Goal: Communication & Community: Answer question/provide support

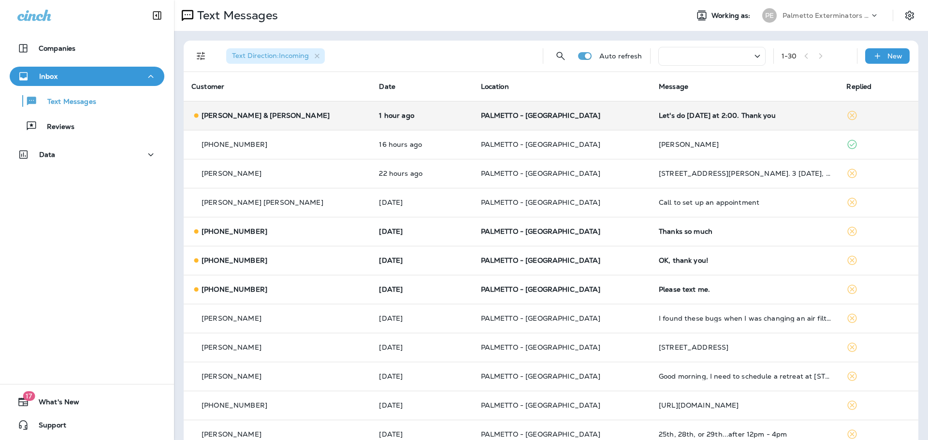
click at [246, 115] on p "[PERSON_NAME] & [PERSON_NAME]" at bounding box center [266, 116] width 128 height 8
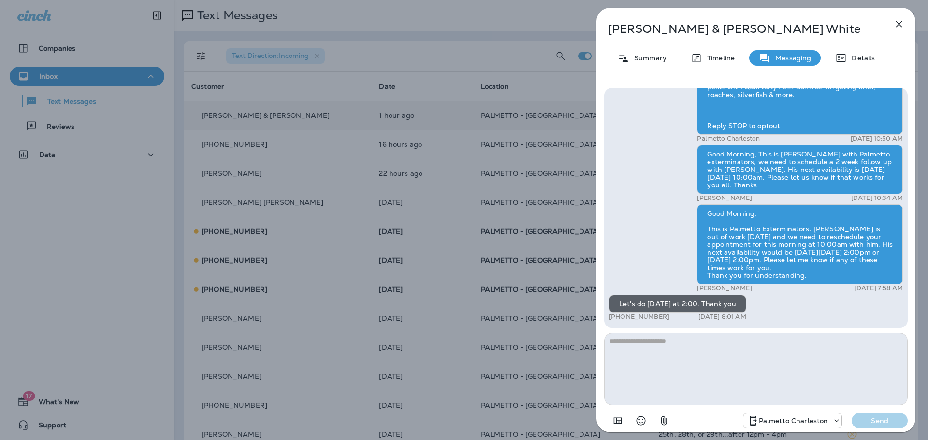
click at [897, 21] on icon "button" at bounding box center [899, 24] width 12 height 12
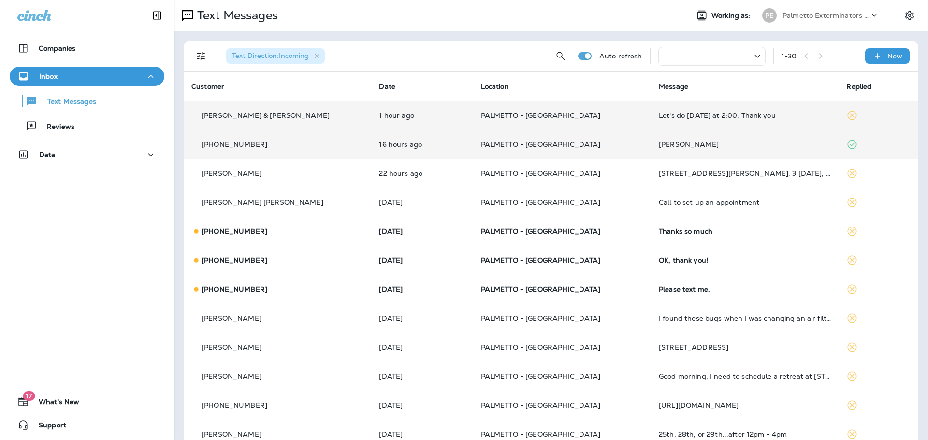
click at [242, 143] on p "[PHONE_NUMBER]" at bounding box center [235, 145] width 66 height 8
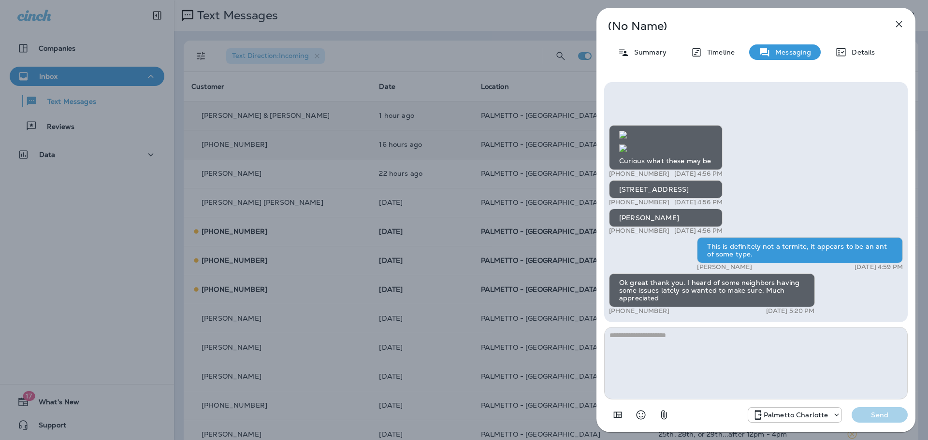
click at [644, 338] on textarea at bounding box center [756, 363] width 304 height 73
click at [896, 22] on icon "button" at bounding box center [899, 24] width 12 height 12
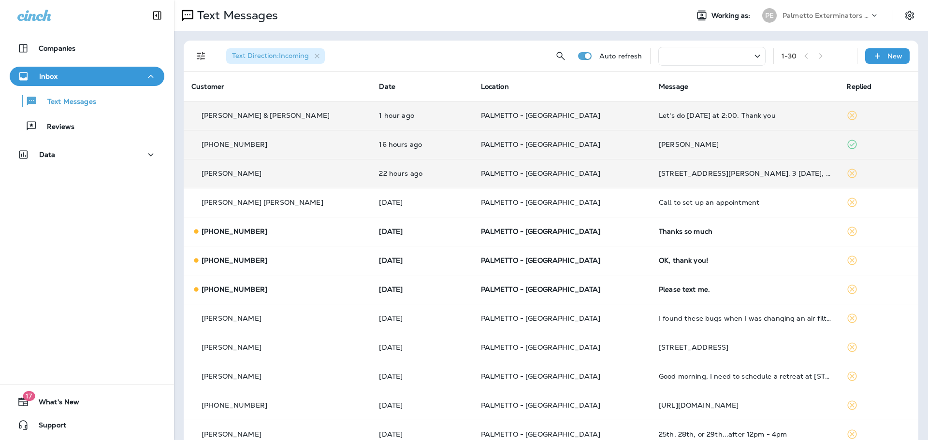
click at [208, 174] on p "[PERSON_NAME]" at bounding box center [232, 174] width 60 height 8
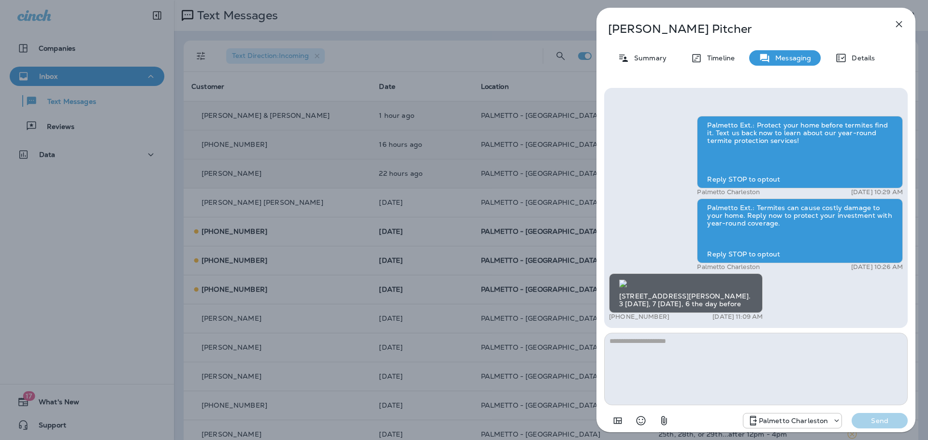
scroll to position [-1, 0]
click at [899, 28] on icon "button" at bounding box center [899, 24] width 12 height 12
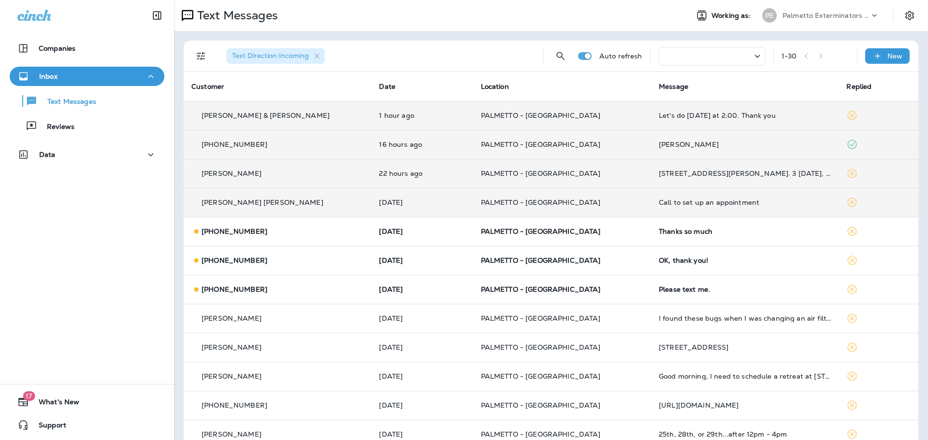
click at [232, 205] on p "[PERSON_NAME] [PERSON_NAME]" at bounding box center [263, 203] width 122 height 8
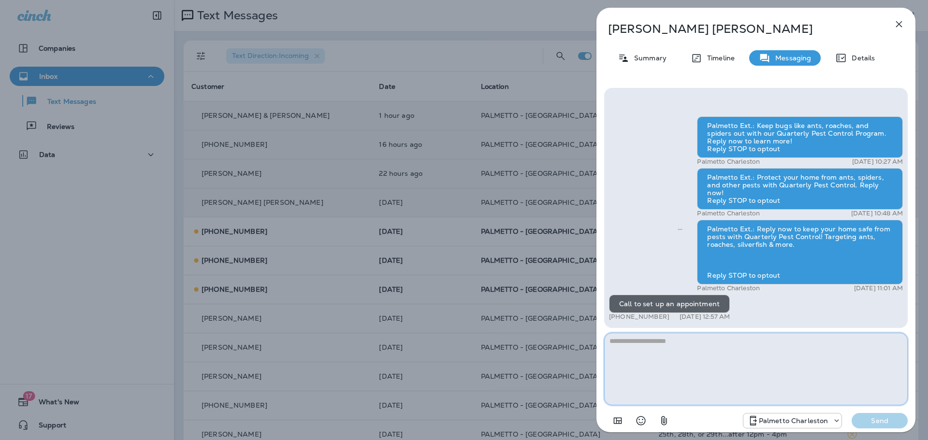
click at [641, 342] on textarea at bounding box center [756, 369] width 304 height 73
type textarea "**********"
click at [875, 422] on p "Send" at bounding box center [879, 421] width 41 height 9
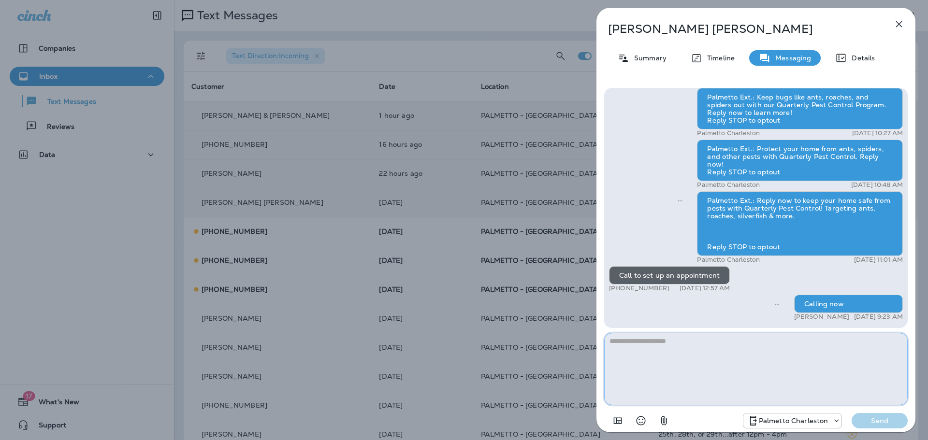
click at [666, 344] on textarea at bounding box center [756, 369] width 304 height 73
drag, startPoint x: 902, startPoint y: 23, endPoint x: 894, endPoint y: 30, distance: 10.6
click at [901, 23] on icon "button" at bounding box center [899, 24] width 12 height 12
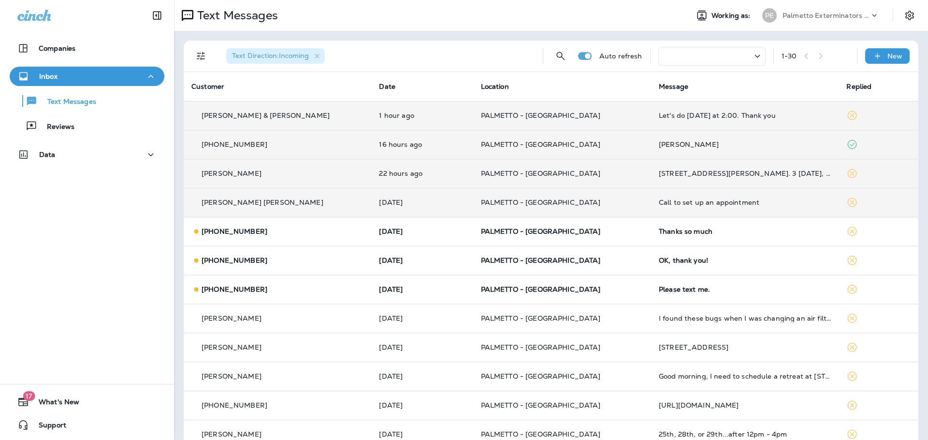
click at [226, 177] on p "[PERSON_NAME]" at bounding box center [232, 174] width 60 height 8
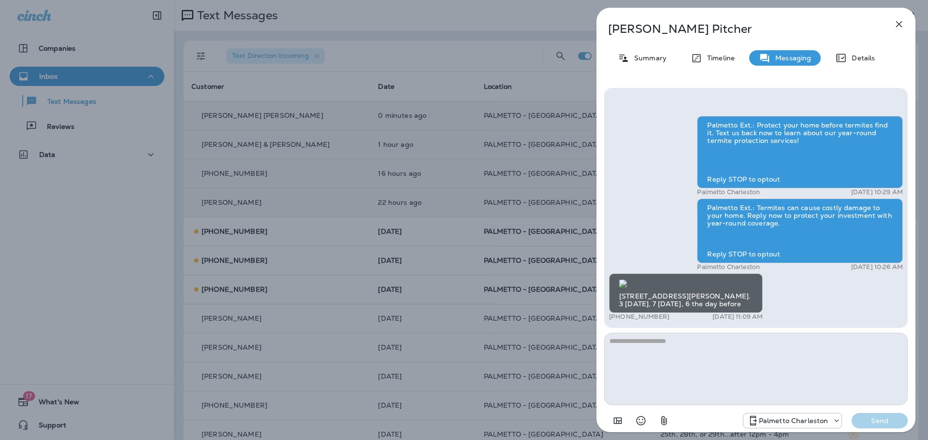
click at [897, 24] on icon "button" at bounding box center [899, 24] width 12 height 12
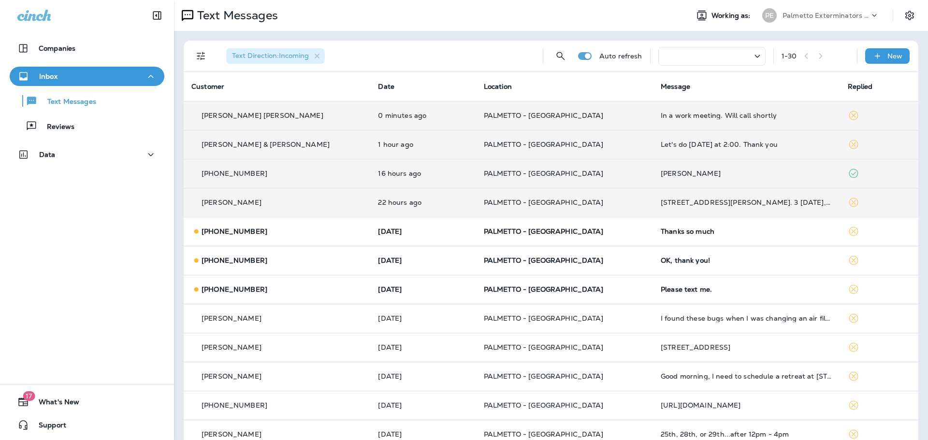
click at [247, 172] on p "[PHONE_NUMBER]" at bounding box center [235, 174] width 66 height 8
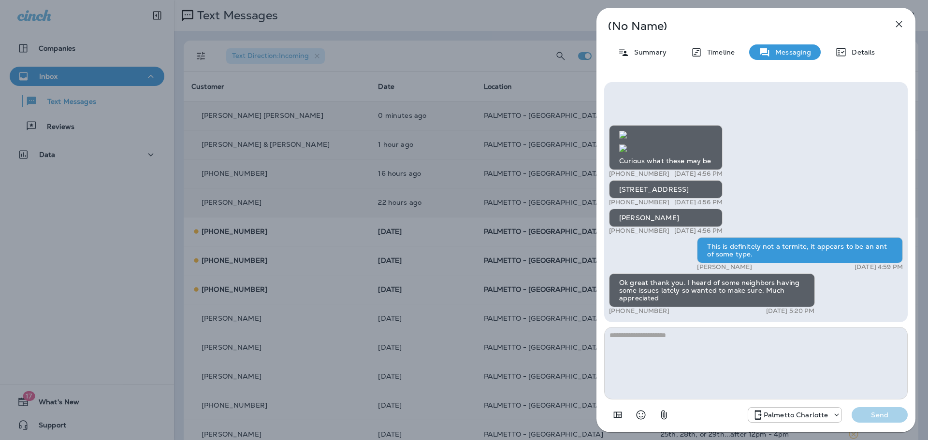
click at [897, 22] on icon "button" at bounding box center [899, 24] width 6 height 6
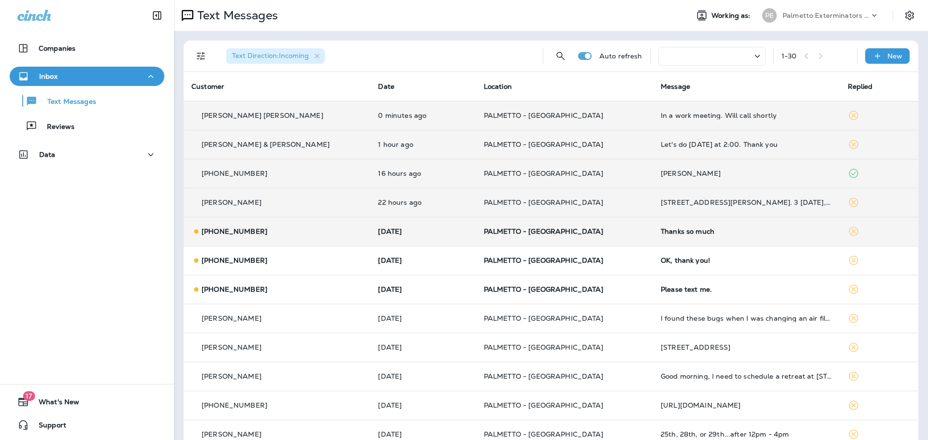
click at [237, 231] on p "[PHONE_NUMBER]" at bounding box center [235, 232] width 66 height 8
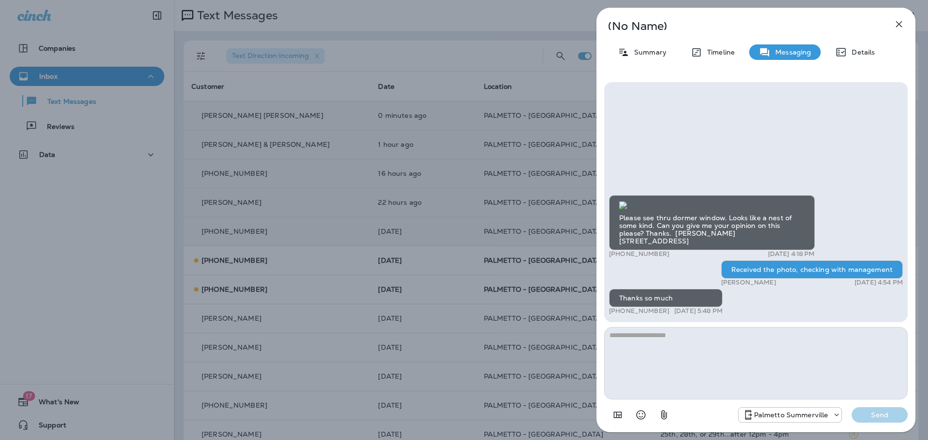
click at [897, 25] on icon "button" at bounding box center [899, 24] width 12 height 12
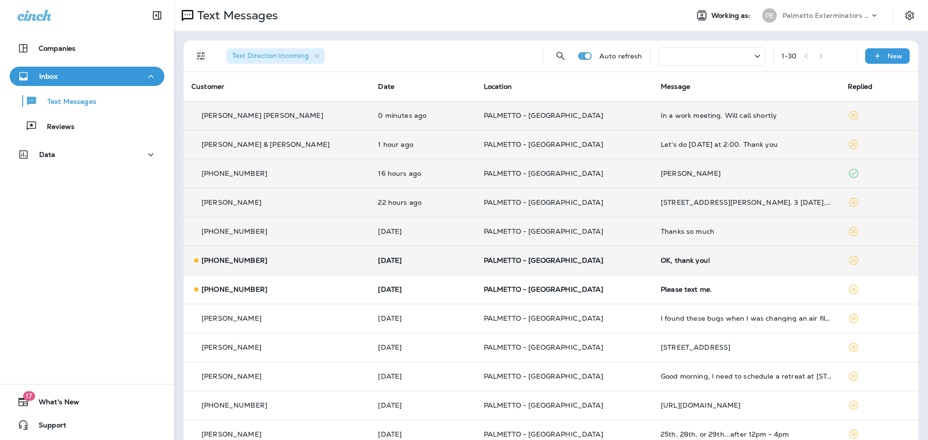
click at [227, 262] on p "[PHONE_NUMBER]" at bounding box center [235, 261] width 66 height 8
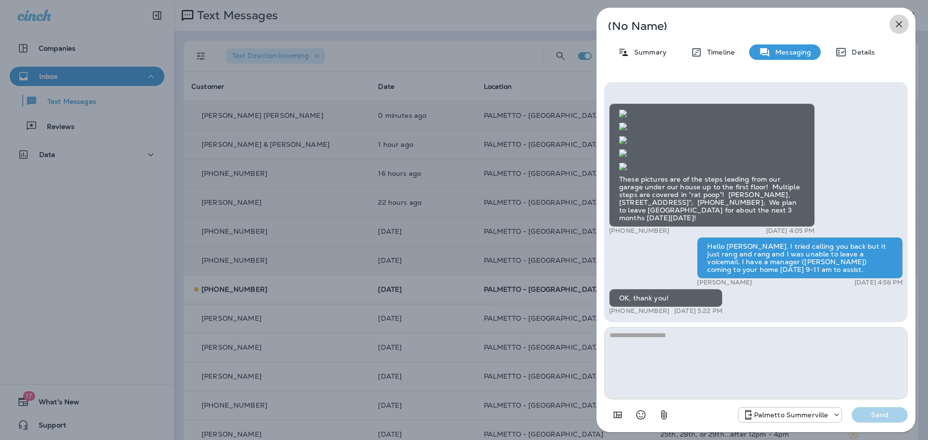
drag, startPoint x: 899, startPoint y: 28, endPoint x: 893, endPoint y: 30, distance: 6.3
click at [899, 27] on icon "button" at bounding box center [899, 24] width 12 height 12
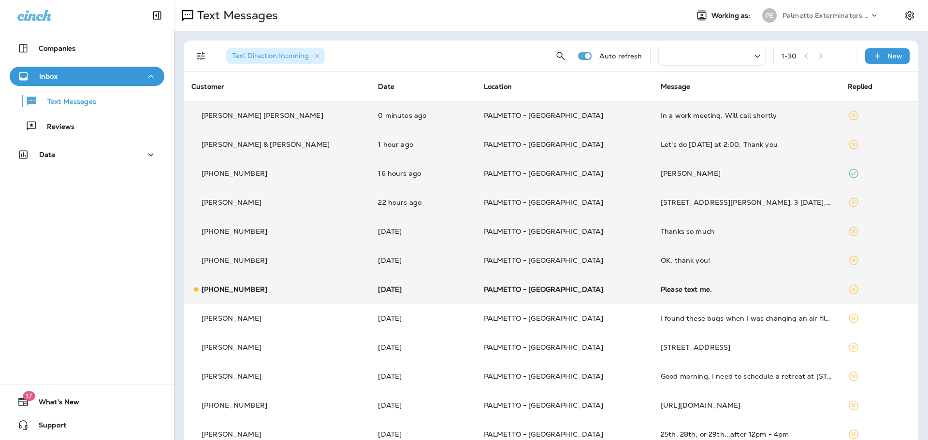
click at [240, 293] on p "[PHONE_NUMBER]" at bounding box center [235, 290] width 66 height 8
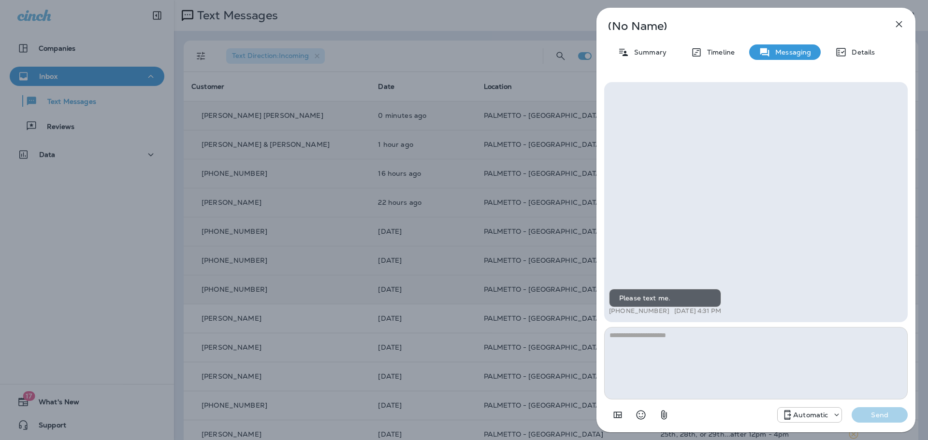
click at [665, 336] on textarea at bounding box center [756, 363] width 304 height 73
click at [640, 348] on textarea at bounding box center [756, 363] width 304 height 73
type textarea "**********"
click at [886, 413] on p "Send" at bounding box center [879, 415] width 41 height 9
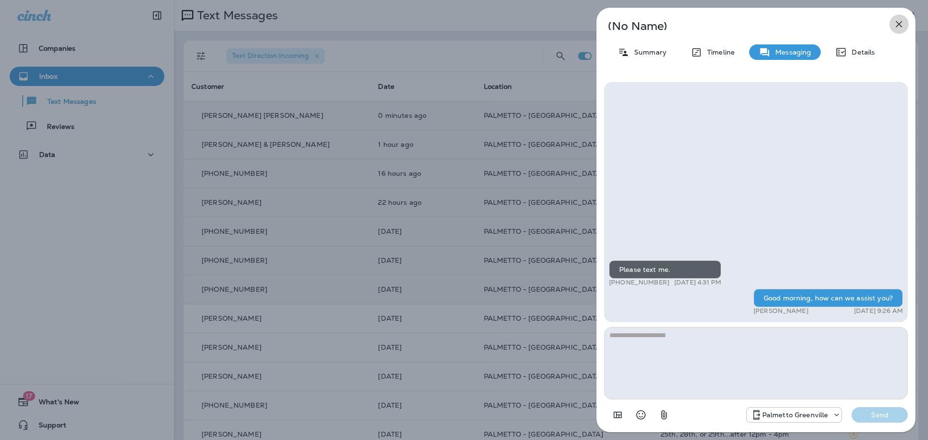
click at [896, 22] on icon "button" at bounding box center [899, 24] width 12 height 12
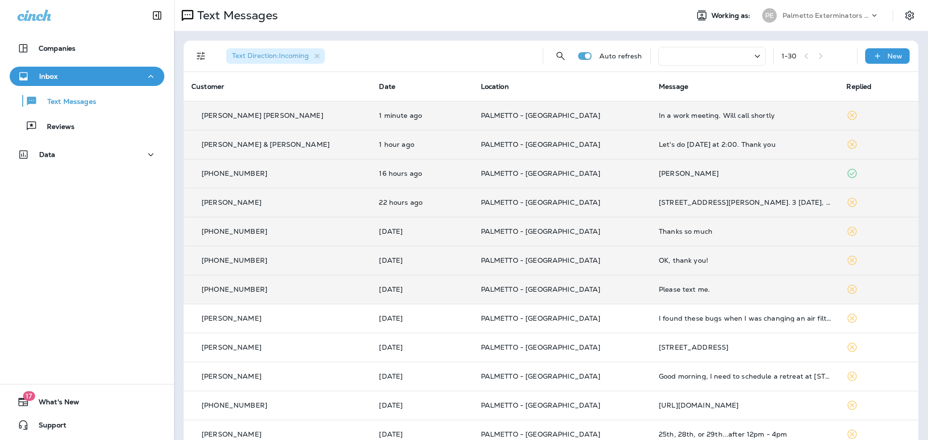
click at [778, 207] on td "[STREET_ADDRESS][PERSON_NAME]. 3 [DATE], 7 [DATE], 6 the day before" at bounding box center [745, 202] width 188 height 29
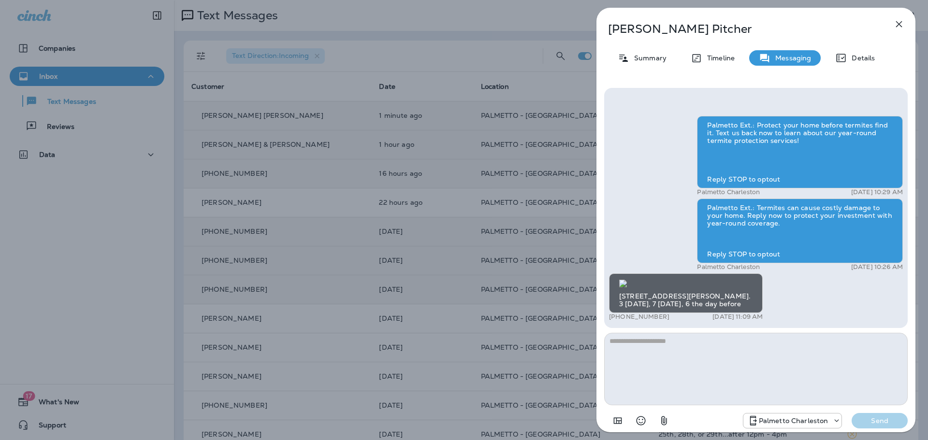
drag, startPoint x: 749, startPoint y: 305, endPoint x: 619, endPoint y: 306, distance: 130.5
click at [619, 306] on div "[STREET_ADDRESS][PERSON_NAME]. 3 [DATE], 7 [DATE], 6 the day before" at bounding box center [686, 294] width 154 height 40
copy div "3 [DATE], 7 [DATE], 6 the day before"
click at [901, 22] on icon "button" at bounding box center [899, 24] width 6 height 6
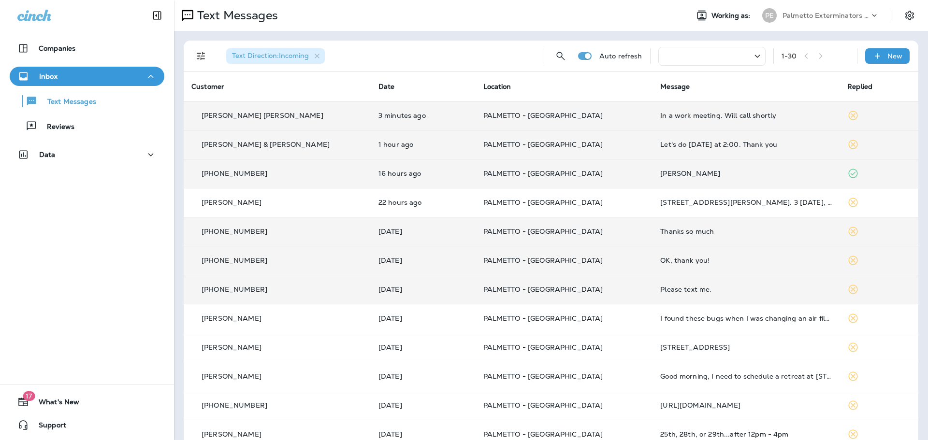
click at [232, 292] on p "[PHONE_NUMBER]" at bounding box center [235, 290] width 66 height 8
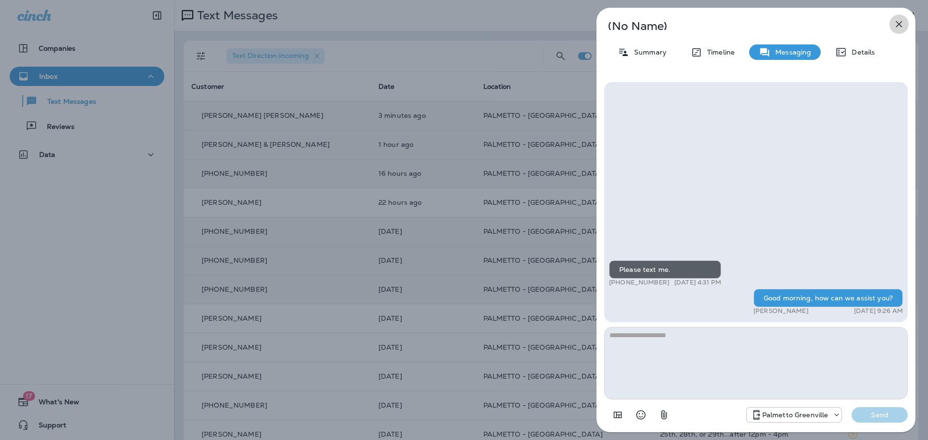
click at [902, 18] on icon "button" at bounding box center [899, 24] width 12 height 12
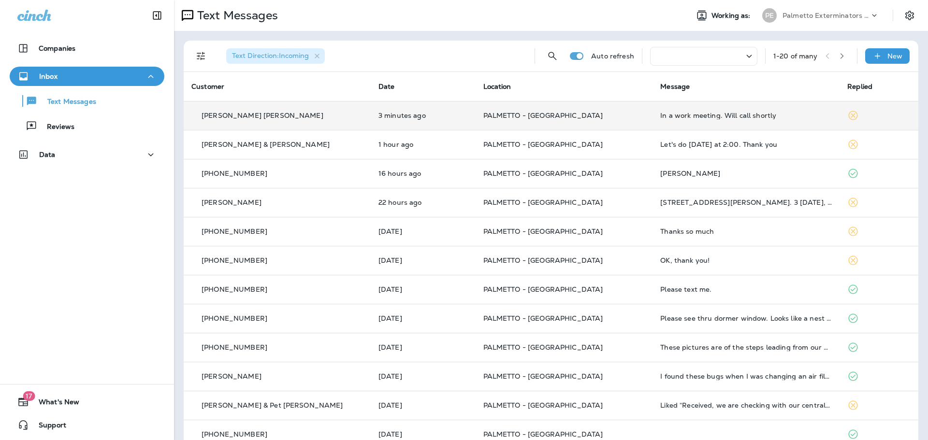
click at [233, 115] on p "[PERSON_NAME] [PERSON_NAME]" at bounding box center [263, 116] width 122 height 8
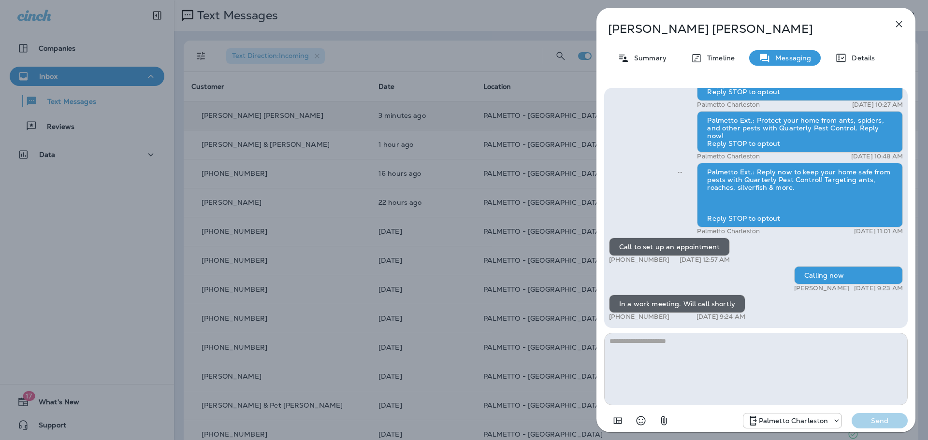
click at [630, 343] on textarea at bounding box center [756, 369] width 304 height 73
drag, startPoint x: 667, startPoint y: 345, endPoint x: 551, endPoint y: 351, distance: 116.2
click at [551, 351] on div "**********" at bounding box center [464, 220] width 928 height 440
type textarea "**********"
click at [875, 423] on p "Send" at bounding box center [879, 421] width 41 height 9
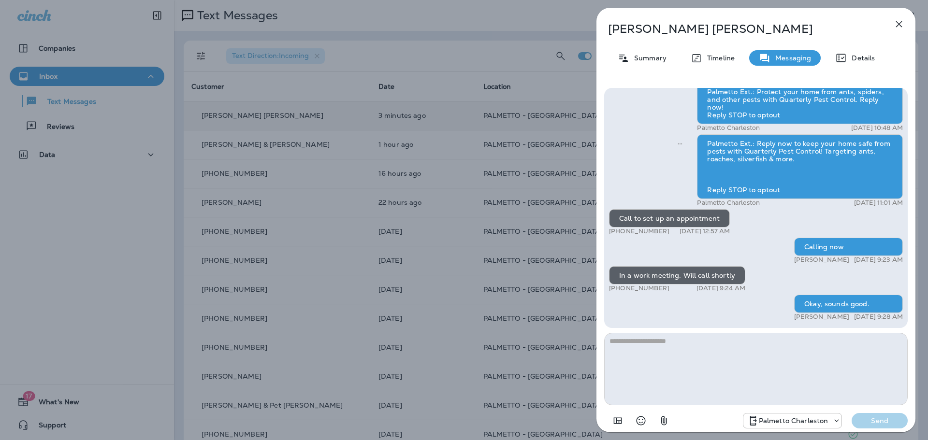
click at [900, 31] on button "button" at bounding box center [898, 24] width 19 height 19
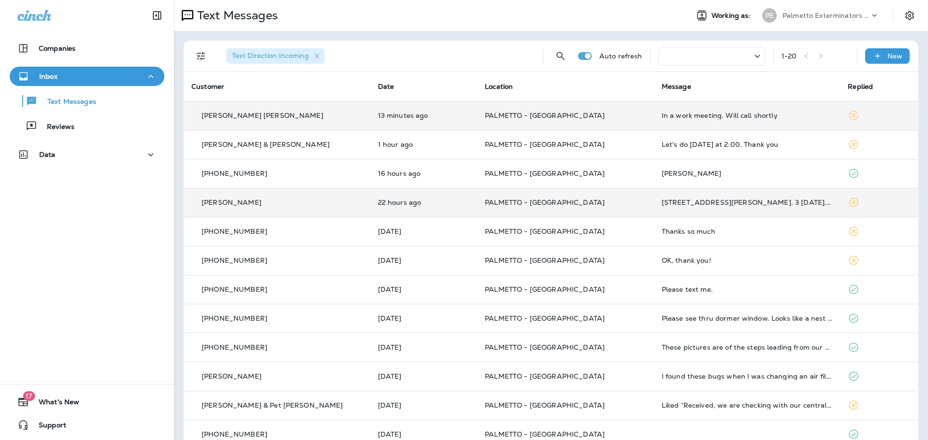
click at [235, 205] on p "[PERSON_NAME]" at bounding box center [232, 203] width 60 height 8
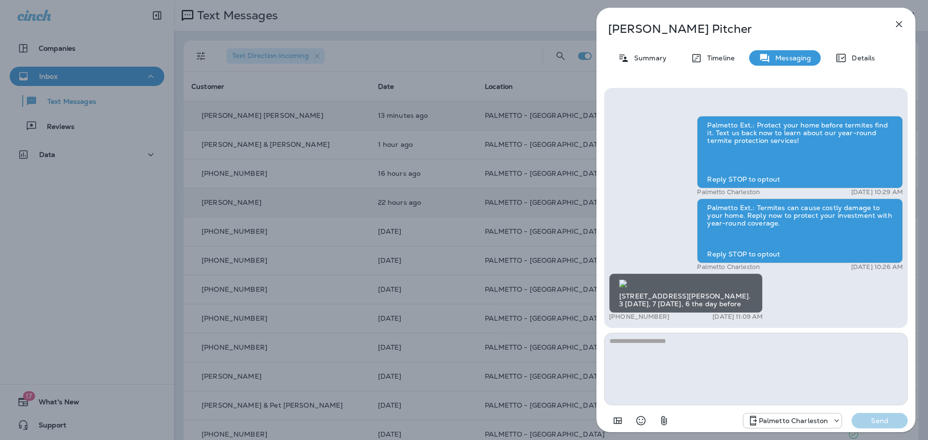
click at [649, 345] on textarea at bounding box center [756, 369] width 304 height 73
click at [658, 341] on textarea "********" at bounding box center [756, 369] width 304 height 73
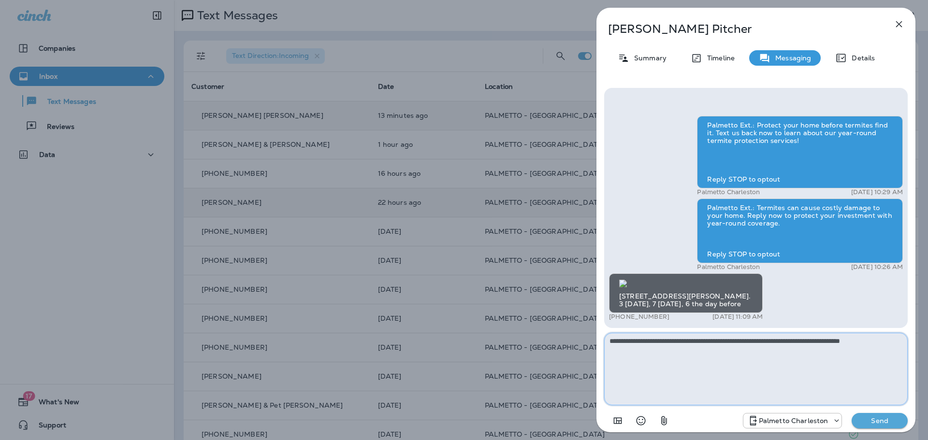
type textarea "**********"
click at [876, 421] on p "Send" at bounding box center [879, 421] width 41 height 9
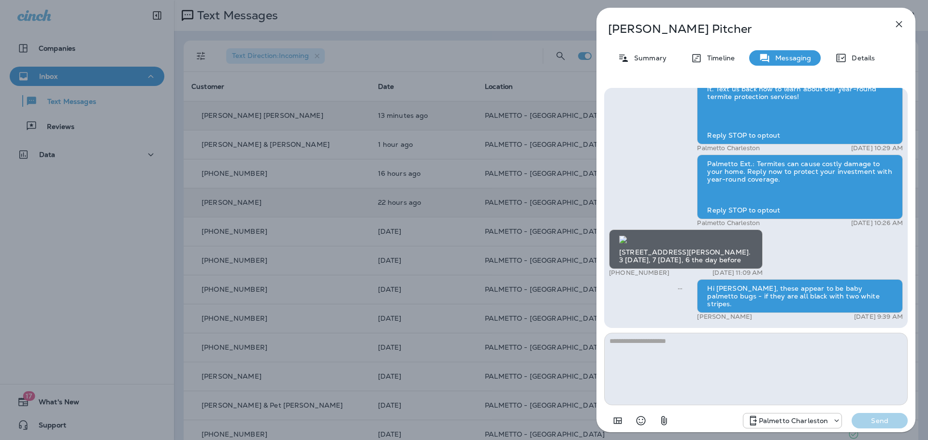
scroll to position [0, 0]
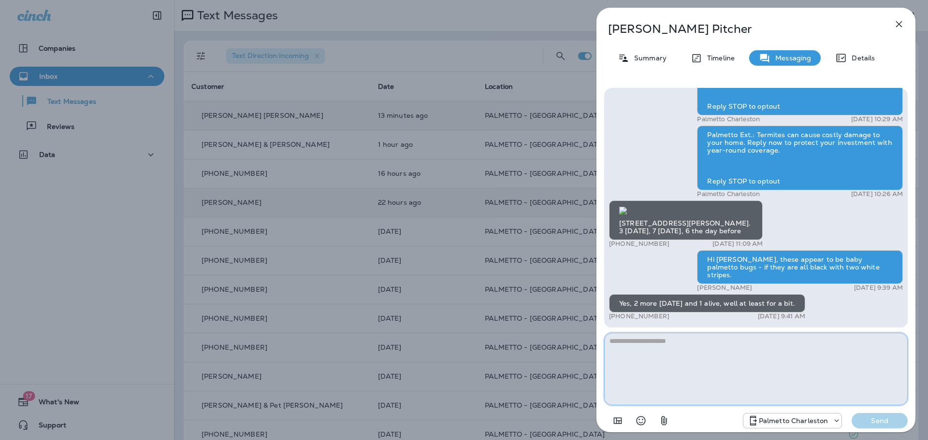
click at [656, 341] on textarea at bounding box center [756, 369] width 304 height 73
type textarea "**********"
drag, startPoint x: 777, startPoint y: 345, endPoint x: 600, endPoint y: 350, distance: 177.5
click at [600, 350] on div "**********" at bounding box center [755, 259] width 319 height 358
